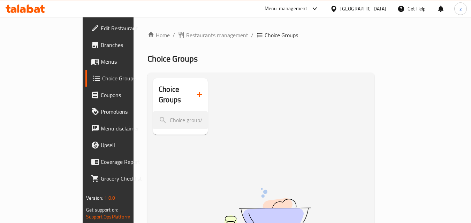
click at [376, 6] on div "[GEOGRAPHIC_DATA]" at bounding box center [363, 9] width 46 height 8
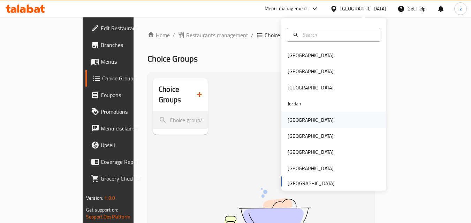
click at [297, 122] on div "[GEOGRAPHIC_DATA]" at bounding box center [310, 120] width 57 height 16
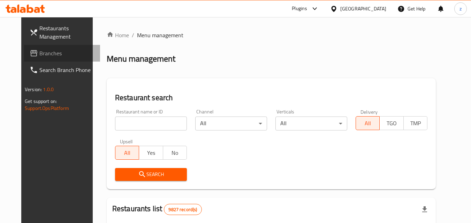
click at [41, 51] on span "Branches" at bounding box center [66, 53] width 55 height 8
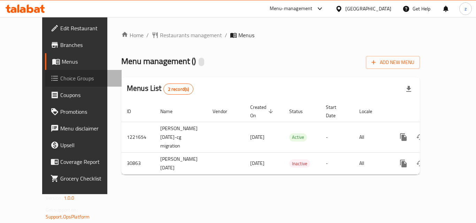
click at [60, 78] on span "Choice Groups" at bounding box center [88, 78] width 56 height 8
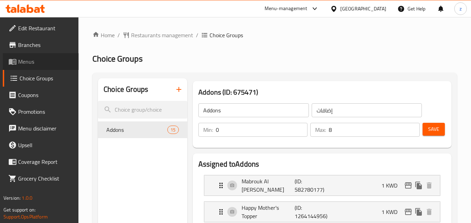
click at [37, 59] on span "Menus" at bounding box center [45, 61] width 55 height 8
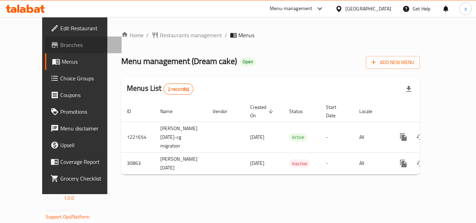
click at [60, 47] on span "Branches" at bounding box center [88, 45] width 56 height 8
